Goal: Use online tool/utility: Use online tool/utility

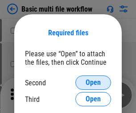
click at [93, 83] on span "Open" at bounding box center [93, 82] width 15 height 7
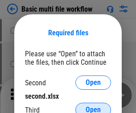
click at [93, 106] on span "Open" at bounding box center [93, 109] width 15 height 7
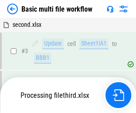
scroll to position [198, 0]
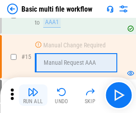
click at [33, 95] on img "button" at bounding box center [33, 92] width 11 height 11
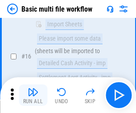
click at [33, 95] on img "button" at bounding box center [33, 92] width 11 height 11
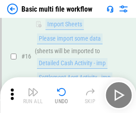
scroll to position [594, 0]
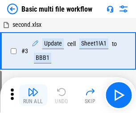
click at [33, 95] on img "button" at bounding box center [33, 92] width 11 height 11
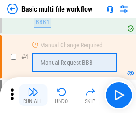
click at [33, 95] on img "button" at bounding box center [33, 92] width 11 height 11
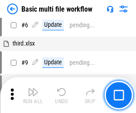
click at [33, 95] on img "button" at bounding box center [33, 92] width 11 height 11
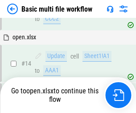
scroll to position [531, 0]
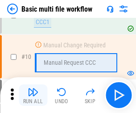
click at [33, 95] on img "button" at bounding box center [33, 92] width 11 height 11
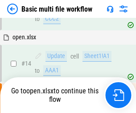
scroll to position [467, 0]
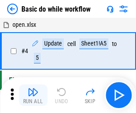
click at [33, 95] on img "button" at bounding box center [33, 92] width 11 height 11
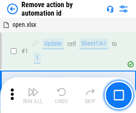
scroll to position [33, 0]
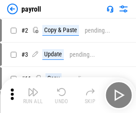
click at [33, 95] on img "button" at bounding box center [33, 92] width 11 height 11
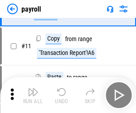
scroll to position [65, 0]
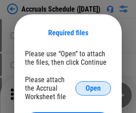
click at [93, 88] on span "Open" at bounding box center [93, 88] width 15 height 7
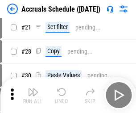
click at [33, 95] on img "button" at bounding box center [33, 92] width 11 height 11
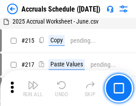
scroll to position [1365, 0]
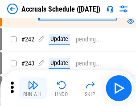
click at [33, 88] on img "button" at bounding box center [33, 85] width 11 height 11
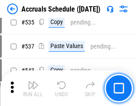
scroll to position [3061, 0]
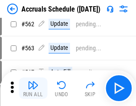
click at [33, 88] on img "button" at bounding box center [33, 85] width 11 height 11
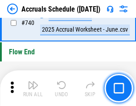
scroll to position [4433, 0]
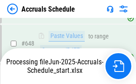
scroll to position [3900, 0]
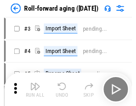
scroll to position [1, 0]
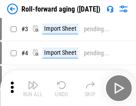
click at [33, 88] on img "button" at bounding box center [33, 85] width 11 height 11
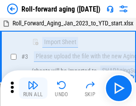
click at [33, 88] on img "button" at bounding box center [33, 85] width 11 height 11
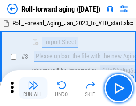
scroll to position [58, 0]
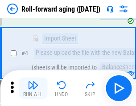
click at [33, 88] on img "button" at bounding box center [33, 85] width 11 height 11
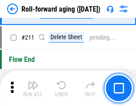
scroll to position [2816, 0]
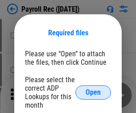
click at [93, 92] on span "Open" at bounding box center [93, 92] width 15 height 7
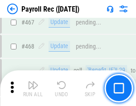
scroll to position [4758, 0]
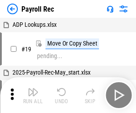
click at [33, 95] on img "button" at bounding box center [33, 92] width 11 height 11
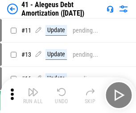
click at [33, 95] on img "button" at bounding box center [33, 92] width 11 height 11
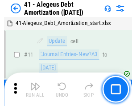
scroll to position [110, 0]
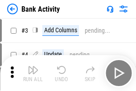
click at [33, 73] on img "button" at bounding box center [33, 69] width 11 height 11
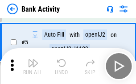
scroll to position [47, 0]
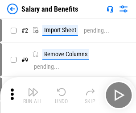
click at [33, 88] on img "button" at bounding box center [33, 92] width 11 height 11
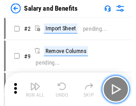
scroll to position [12, 0]
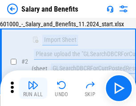
click at [33, 88] on img "button" at bounding box center [33, 85] width 11 height 11
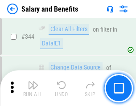
scroll to position [4180, 0]
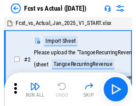
scroll to position [12, 0]
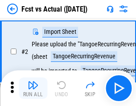
click at [33, 88] on img "button" at bounding box center [33, 85] width 11 height 11
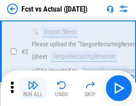
click at [33, 88] on img "button" at bounding box center [33, 85] width 11 height 11
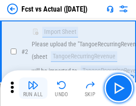
scroll to position [83, 0]
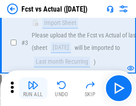
click at [33, 88] on img "button" at bounding box center [33, 85] width 11 height 11
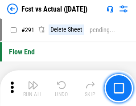
scroll to position [4225, 0]
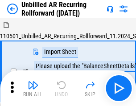
scroll to position [19, 0]
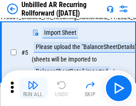
click at [33, 88] on img "button" at bounding box center [33, 85] width 11 height 11
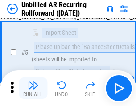
click at [33, 88] on img "button" at bounding box center [33, 85] width 11 height 11
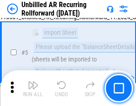
scroll to position [84, 0]
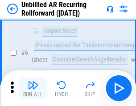
click at [33, 88] on img "button" at bounding box center [33, 85] width 11 height 11
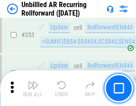
scroll to position [3032, 0]
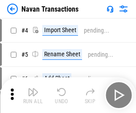
click at [33, 88] on img "button" at bounding box center [33, 92] width 11 height 11
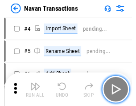
scroll to position [14, 0]
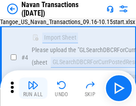
click at [33, 88] on img "button" at bounding box center [33, 85] width 11 height 11
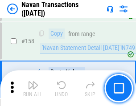
scroll to position [2894, 0]
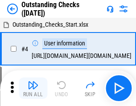
click at [33, 88] on img "button" at bounding box center [33, 85] width 11 height 11
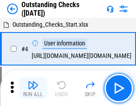
scroll to position [37, 0]
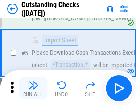
click at [33, 88] on img "button" at bounding box center [33, 85] width 11 height 11
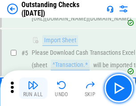
scroll to position [93, 0]
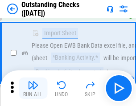
click at [33, 88] on img "button" at bounding box center [33, 85] width 11 height 11
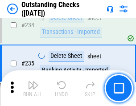
scroll to position [2711, 0]
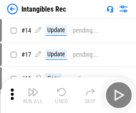
click at [33, 95] on img "button" at bounding box center [33, 92] width 11 height 11
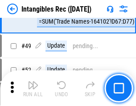
scroll to position [348, 0]
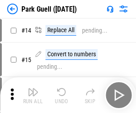
click at [33, 88] on img "button" at bounding box center [33, 92] width 11 height 11
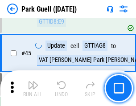
scroll to position [1116, 0]
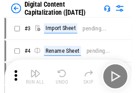
scroll to position [26, 0]
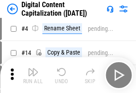
click at [33, 75] on img "button" at bounding box center [33, 72] width 11 height 11
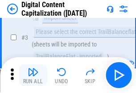
click at [33, 75] on img "button" at bounding box center [33, 72] width 11 height 11
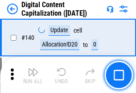
scroll to position [947, 0]
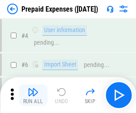
click at [33, 88] on img "button" at bounding box center [33, 92] width 11 height 11
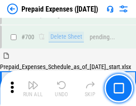
scroll to position [2402, 0]
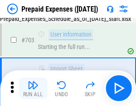
click at [33, 88] on img "button" at bounding box center [33, 85] width 11 height 11
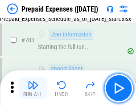
scroll to position [2455, 0]
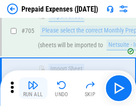
click at [33, 88] on img "button" at bounding box center [33, 85] width 11 height 11
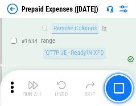
scroll to position [8692, 0]
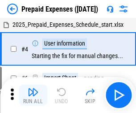
click at [33, 95] on img "button" at bounding box center [33, 92] width 11 height 11
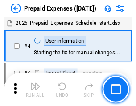
scroll to position [39, 0]
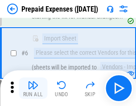
click at [33, 88] on img "button" at bounding box center [33, 85] width 11 height 11
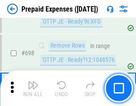
scroll to position [3109, 0]
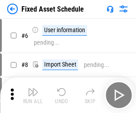
click at [33, 95] on img "button" at bounding box center [33, 92] width 11 height 11
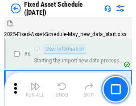
scroll to position [48, 0]
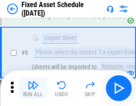
click at [33, 88] on img "button" at bounding box center [33, 85] width 11 height 11
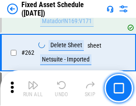
scroll to position [2845, 0]
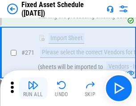
click at [33, 88] on img "button" at bounding box center [33, 85] width 11 height 11
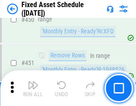
scroll to position [3991, 0]
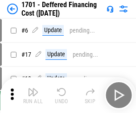
click at [33, 95] on img "button" at bounding box center [33, 92] width 11 height 11
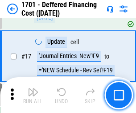
scroll to position [107, 0]
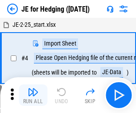
click at [33, 88] on img "button" at bounding box center [33, 92] width 11 height 11
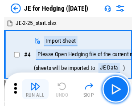
scroll to position [1, 0]
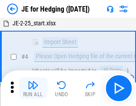
click at [33, 88] on img "button" at bounding box center [33, 85] width 11 height 11
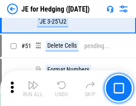
scroll to position [578, 0]
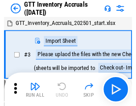
scroll to position [1, 0]
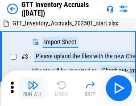
click at [33, 88] on img "button" at bounding box center [33, 85] width 11 height 11
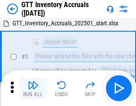
click at [33, 88] on img "button" at bounding box center [33, 85] width 11 height 11
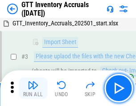
scroll to position [58, 0]
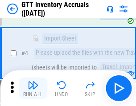
click at [33, 88] on img "button" at bounding box center [33, 85] width 11 height 11
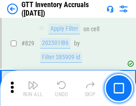
scroll to position [6776, 0]
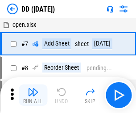
click at [33, 95] on img "button" at bounding box center [33, 92] width 11 height 11
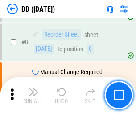
scroll to position [86, 0]
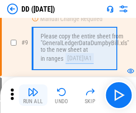
click at [33, 95] on img "button" at bounding box center [33, 92] width 11 height 11
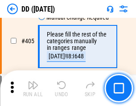
scroll to position [3994, 0]
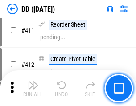
click at [33, 88] on img "button" at bounding box center [33, 85] width 11 height 11
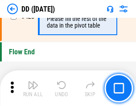
scroll to position [4273, 0]
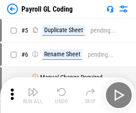
click at [33, 95] on img "button" at bounding box center [33, 92] width 11 height 11
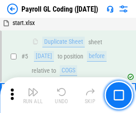
scroll to position [107, 0]
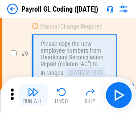
click at [33, 95] on img "button" at bounding box center [33, 92] width 11 height 11
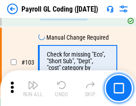
scroll to position [2094, 0]
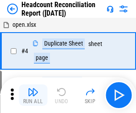
click at [33, 95] on img "button" at bounding box center [33, 92] width 11 height 11
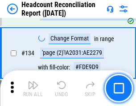
scroll to position [1073, 0]
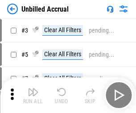
click at [33, 95] on img "button" at bounding box center [33, 92] width 11 height 11
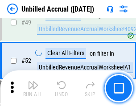
scroll to position [810, 0]
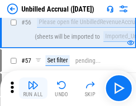
click at [33, 88] on img "button" at bounding box center [33, 85] width 11 height 11
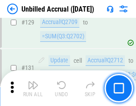
scroll to position [2659, 0]
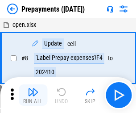
click at [33, 95] on img "button" at bounding box center [33, 92] width 11 height 11
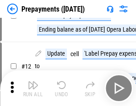
scroll to position [56, 0]
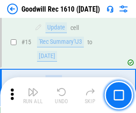
scroll to position [153, 0]
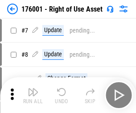
click at [33, 95] on img "button" at bounding box center [33, 92] width 11 height 11
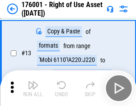
scroll to position [58, 0]
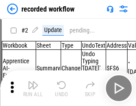
click at [33, 88] on img "button" at bounding box center [33, 85] width 11 height 11
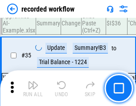
scroll to position [2790, 0]
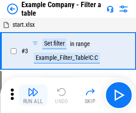
click at [33, 95] on img "button" at bounding box center [33, 92] width 11 height 11
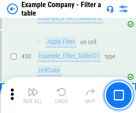
scroll to position [817, 0]
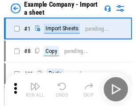
scroll to position [14, 0]
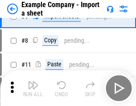
click at [33, 88] on img "button" at bounding box center [33, 85] width 11 height 11
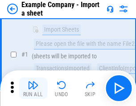
click at [33, 88] on img "button" at bounding box center [33, 85] width 11 height 11
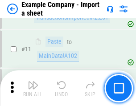
scroll to position [197, 0]
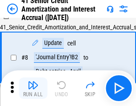
click at [33, 88] on img "button" at bounding box center [33, 85] width 11 height 11
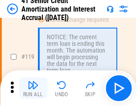
click at [33, 88] on img "button" at bounding box center [33, 85] width 11 height 11
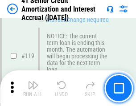
scroll to position [842, 0]
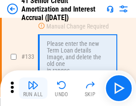
click at [33, 88] on img "button" at bounding box center [33, 85] width 11 height 11
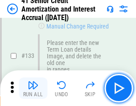
scroll to position [933, 0]
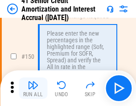
click at [33, 88] on img "button" at bounding box center [33, 85] width 11 height 11
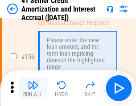
click at [33, 88] on img "button" at bounding box center [33, 85] width 11 height 11
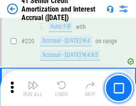
scroll to position [1999, 0]
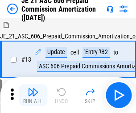
click at [33, 88] on img "button" at bounding box center [33, 92] width 11 height 11
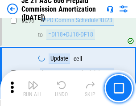
scroll to position [1643, 0]
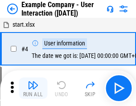
click at [33, 88] on img "button" at bounding box center [33, 85] width 11 height 11
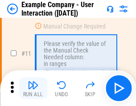
click at [33, 88] on img "button" at bounding box center [33, 85] width 11 height 11
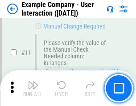
scroll to position [193, 0]
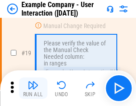
click at [33, 88] on img "button" at bounding box center [33, 85] width 11 height 11
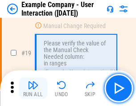
click at [33, 88] on img "button" at bounding box center [33, 85] width 11 height 11
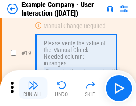
click at [33, 88] on img "button" at bounding box center [33, 85] width 11 height 11
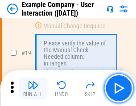
click at [33, 88] on img "button" at bounding box center [33, 85] width 11 height 11
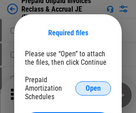
click at [93, 88] on span "Open" at bounding box center [93, 88] width 15 height 7
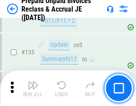
scroll to position [1157, 0]
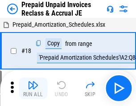
click at [33, 88] on img "button" at bounding box center [33, 85] width 11 height 11
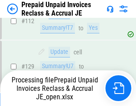
scroll to position [729, 0]
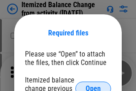
click at [93, 85] on span "Open" at bounding box center [93, 88] width 15 height 7
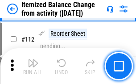
scroll to position [1493, 0]
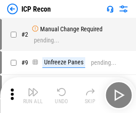
scroll to position [4, 0]
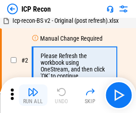
click at [33, 95] on img "button" at bounding box center [33, 92] width 11 height 11
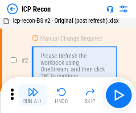
click at [33, 95] on img "button" at bounding box center [33, 92] width 11 height 11
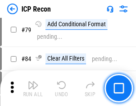
scroll to position [875, 0]
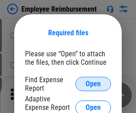
click at [93, 84] on span "Open" at bounding box center [93, 83] width 15 height 7
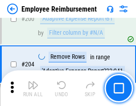
scroll to position [2202, 0]
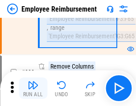
click at [33, 88] on img "button" at bounding box center [33, 85] width 11 height 11
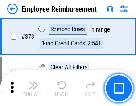
scroll to position [4670, 0]
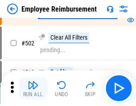
click at [33, 88] on img "button" at bounding box center [33, 85] width 11 height 11
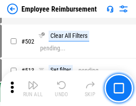
scroll to position [5588, 0]
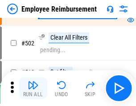
click at [33, 88] on img "button" at bounding box center [33, 85] width 11 height 11
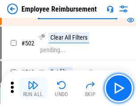
click at [33, 88] on img "button" at bounding box center [33, 85] width 11 height 11
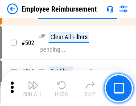
click at [33, 88] on img "button" at bounding box center [33, 85] width 11 height 11
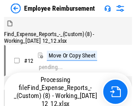
scroll to position [30, 0]
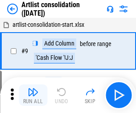
click at [33, 95] on img "button" at bounding box center [33, 92] width 11 height 11
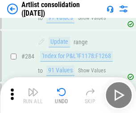
scroll to position [3692, 0]
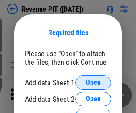
click at [93, 83] on span "Open" at bounding box center [93, 82] width 15 height 7
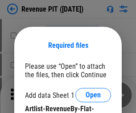
scroll to position [12, 0]
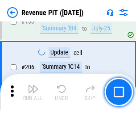
scroll to position [907, 0]
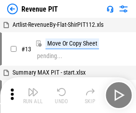
scroll to position [14, 0]
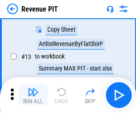
click at [33, 95] on img "button" at bounding box center [33, 92] width 11 height 11
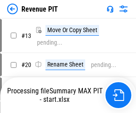
scroll to position [10, 0]
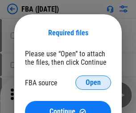
click at [93, 83] on span "Open" at bounding box center [93, 82] width 15 height 7
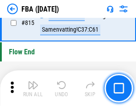
scroll to position [7992, 0]
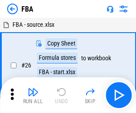
scroll to position [9, 0]
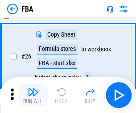
click at [33, 95] on img "button" at bounding box center [33, 92] width 11 height 11
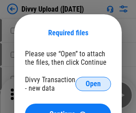
click at [93, 84] on span "Open" at bounding box center [93, 83] width 15 height 7
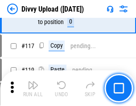
scroll to position [756, 0]
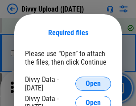
click at [93, 84] on span "Open" at bounding box center [93, 83] width 15 height 7
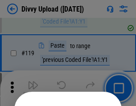
scroll to position [833, 0]
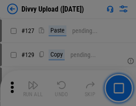
scroll to position [958, 0]
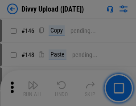
scroll to position [1348, 0]
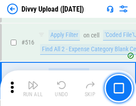
scroll to position [5601, 0]
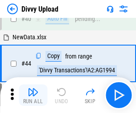
click at [33, 95] on img "button" at bounding box center [33, 92] width 11 height 11
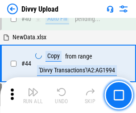
scroll to position [98, 0]
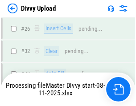
scroll to position [756, 0]
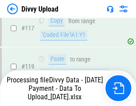
scroll to position [830, 0]
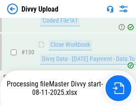
scroll to position [1079, 0]
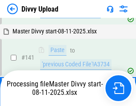
scroll to position [1321, 0]
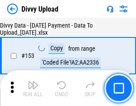
scroll to position [1670, 0]
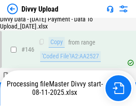
scroll to position [1473, 0]
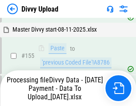
scroll to position [1815, 0]
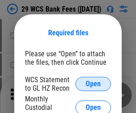
click at [93, 84] on span "Open" at bounding box center [93, 83] width 15 height 7
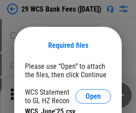
scroll to position [12, 0]
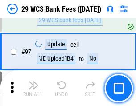
scroll to position [870, 0]
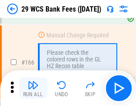
click at [33, 88] on img "button" at bounding box center [33, 85] width 11 height 11
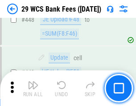
scroll to position [4323, 0]
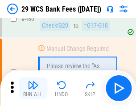
click at [33, 88] on img "button" at bounding box center [33, 85] width 11 height 11
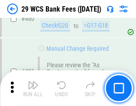
scroll to position [4603, 0]
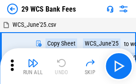
scroll to position [16, 0]
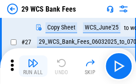
click at [33, 66] on img "button" at bounding box center [33, 63] width 11 height 11
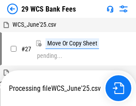
scroll to position [5, 0]
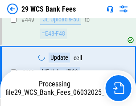
scroll to position [4541, 0]
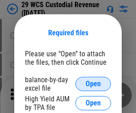
click at [93, 84] on span "Open" at bounding box center [93, 83] width 15 height 7
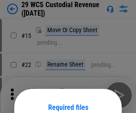
scroll to position [75, 0]
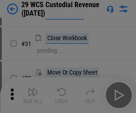
scroll to position [192, 0]
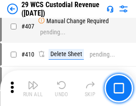
scroll to position [4135, 0]
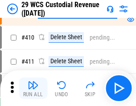
click at [33, 88] on img "button" at bounding box center [33, 85] width 11 height 11
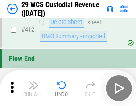
scroll to position [4263, 0]
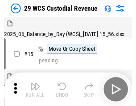
scroll to position [21, 0]
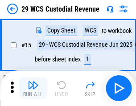
click at [33, 88] on img "button" at bounding box center [33, 85] width 11 height 11
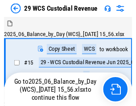
scroll to position [17, 0]
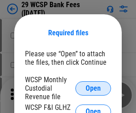
click at [93, 88] on span "Open" at bounding box center [93, 88] width 15 height 7
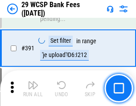
scroll to position [3036, 0]
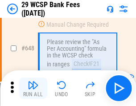
click at [33, 88] on img "button" at bounding box center [33, 85] width 11 height 11
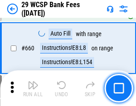
scroll to position [5214, 0]
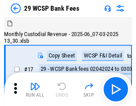
scroll to position [21, 0]
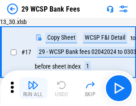
click at [33, 88] on img "button" at bounding box center [33, 85] width 11 height 11
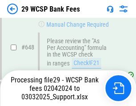
scroll to position [5204, 0]
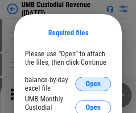
click at [93, 84] on span "Open" at bounding box center [93, 83] width 15 height 7
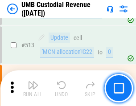
scroll to position [4318, 0]
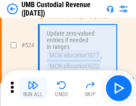
click at [33, 88] on img "button" at bounding box center [33, 85] width 11 height 11
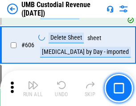
scroll to position [5153, 0]
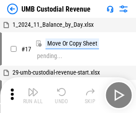
scroll to position [7, 0]
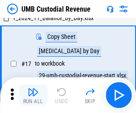
click at [33, 95] on img "button" at bounding box center [33, 92] width 11 height 11
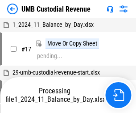
scroll to position [7, 0]
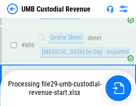
scroll to position [5133, 0]
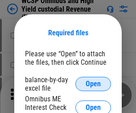
click at [93, 84] on span "Open" at bounding box center [93, 83] width 15 height 7
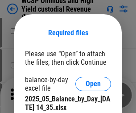
scroll to position [389, 0]
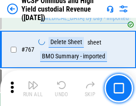
scroll to position [7274, 0]
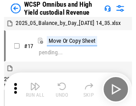
scroll to position [5, 0]
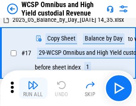
click at [33, 88] on img "button" at bounding box center [33, 85] width 11 height 11
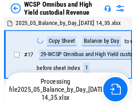
scroll to position [5, 0]
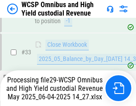
scroll to position [442, 0]
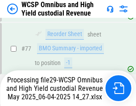
scroll to position [870, 0]
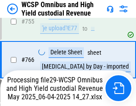
scroll to position [7254, 0]
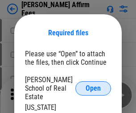
click at [93, 85] on span "Open" at bounding box center [93, 88] width 15 height 7
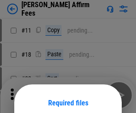
scroll to position [70, 0]
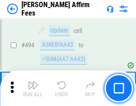
scroll to position [2427, 0]
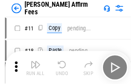
scroll to position [9, 0]
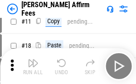
click at [33, 66] on img "button" at bounding box center [33, 63] width 11 height 11
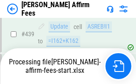
scroll to position [2341, 0]
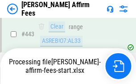
scroll to position [2355, 0]
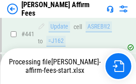
scroll to position [2355, 0]
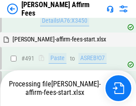
scroll to position [2427, 0]
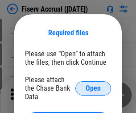
click at [93, 85] on span "Open" at bounding box center [93, 88] width 15 height 7
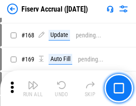
scroll to position [1870, 0]
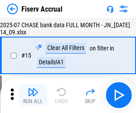
click at [33, 95] on img "button" at bounding box center [33, 92] width 11 height 11
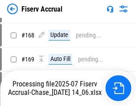
scroll to position [2238, 0]
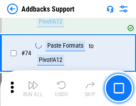
scroll to position [650, 0]
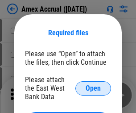
click at [93, 88] on span "Open" at bounding box center [93, 88] width 15 height 7
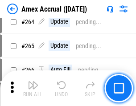
scroll to position [2388, 0]
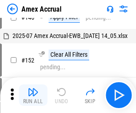
click at [33, 95] on img "button" at bounding box center [33, 92] width 11 height 11
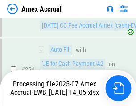
scroll to position [2660, 0]
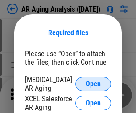
click at [93, 83] on span "Open" at bounding box center [93, 83] width 15 height 7
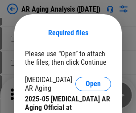
scroll to position [269, 0]
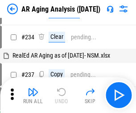
scroll to position [9, 0]
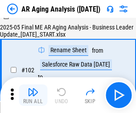
click at [33, 95] on img "button" at bounding box center [33, 92] width 11 height 11
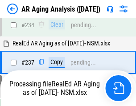
scroll to position [1384, 0]
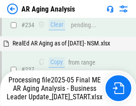
scroll to position [1411, 0]
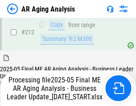
scroll to position [1374, 0]
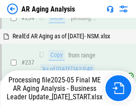
scroll to position [1411, 0]
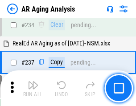
scroll to position [1374, 0]
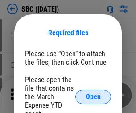
click at [93, 96] on span "Open" at bounding box center [93, 96] width 15 height 7
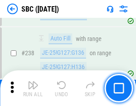
scroll to position [1688, 0]
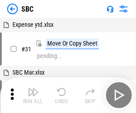
scroll to position [9, 0]
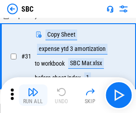
click at [33, 95] on img "button" at bounding box center [33, 92] width 11 height 11
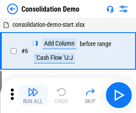
click at [33, 95] on img "button" at bounding box center [33, 92] width 11 height 11
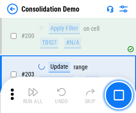
scroll to position [2799, 0]
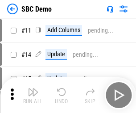
click at [33, 95] on img "button" at bounding box center [33, 92] width 11 height 11
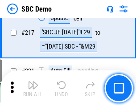
scroll to position [2204, 0]
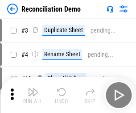
click at [33, 95] on img "button" at bounding box center [33, 92] width 11 height 11
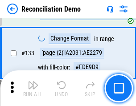
scroll to position [1060, 0]
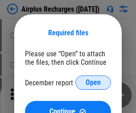
click at [93, 83] on span "Open" at bounding box center [93, 82] width 15 height 7
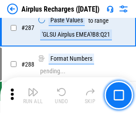
scroll to position [3223, 0]
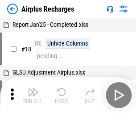
click at [33, 95] on img "button" at bounding box center [33, 92] width 11 height 11
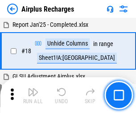
scroll to position [39, 0]
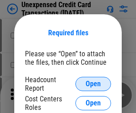
click at [93, 84] on span "Open" at bounding box center [93, 83] width 15 height 7
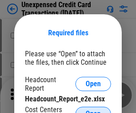
click at [93, 110] on span "Open" at bounding box center [93, 113] width 15 height 7
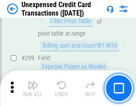
scroll to position [2127, 0]
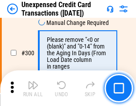
click at [33, 88] on img "button" at bounding box center [33, 85] width 11 height 11
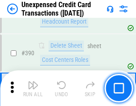
scroll to position [2876, 0]
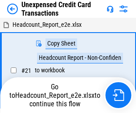
scroll to position [14, 0]
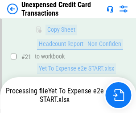
scroll to position [145, 0]
